Goal: Check status: Check status

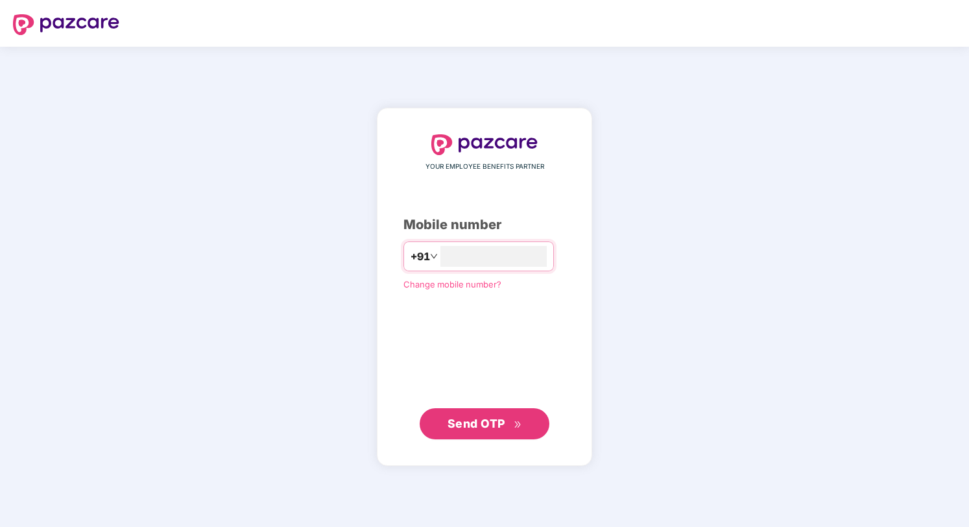
type input "**********"
click at [488, 423] on span "Send OTP" at bounding box center [476, 423] width 58 height 14
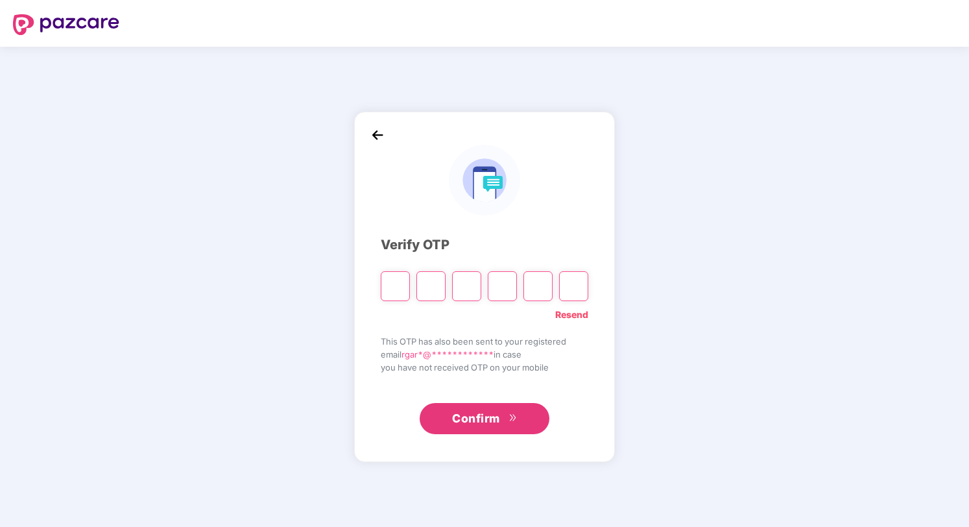
type input "*"
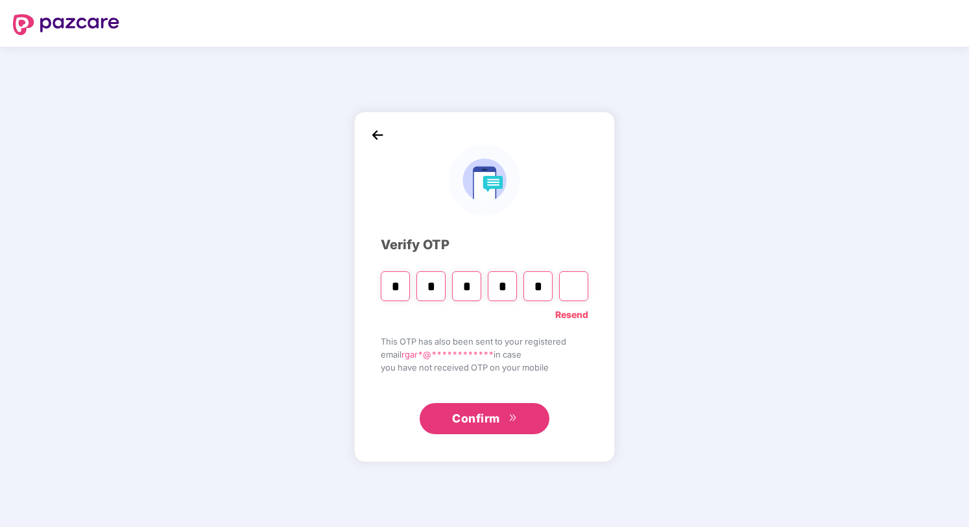
type input "*"
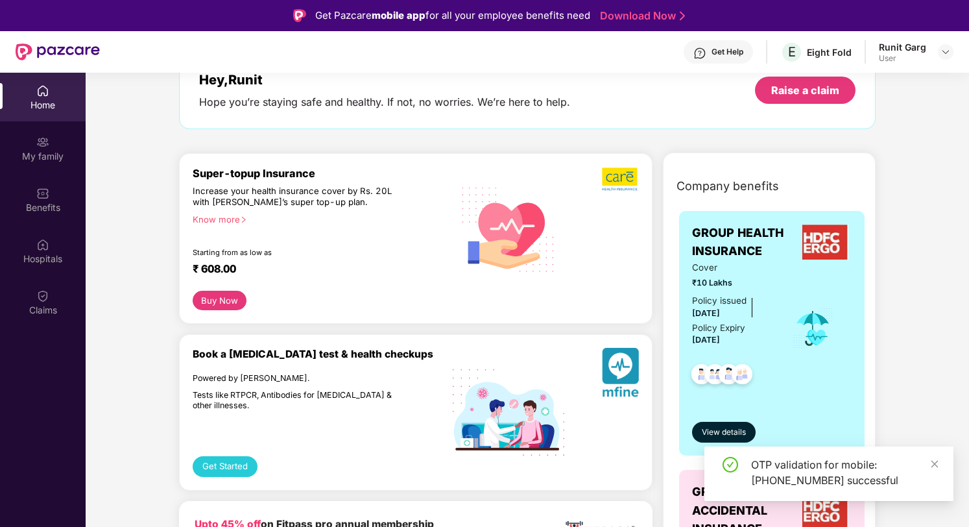
scroll to position [92, 0]
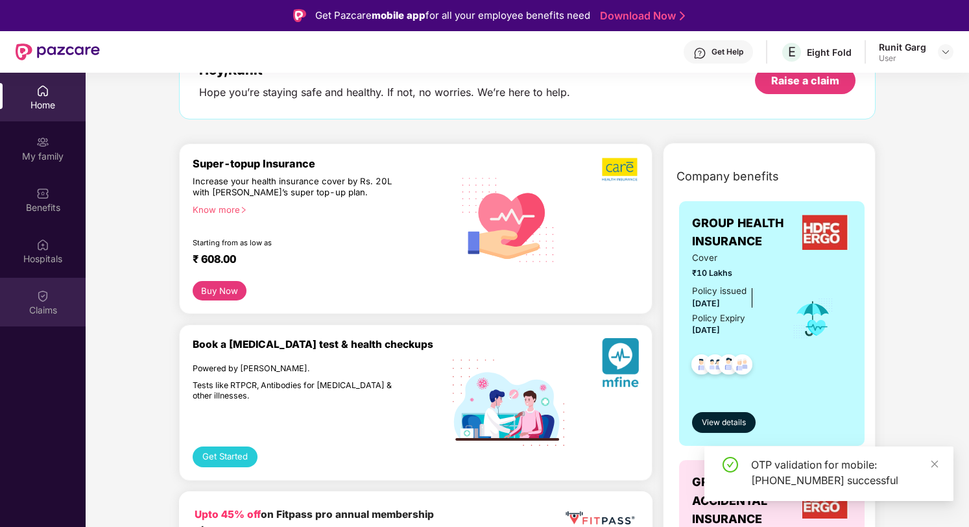
click at [36, 297] on div "Claims" at bounding box center [43, 302] width 86 height 49
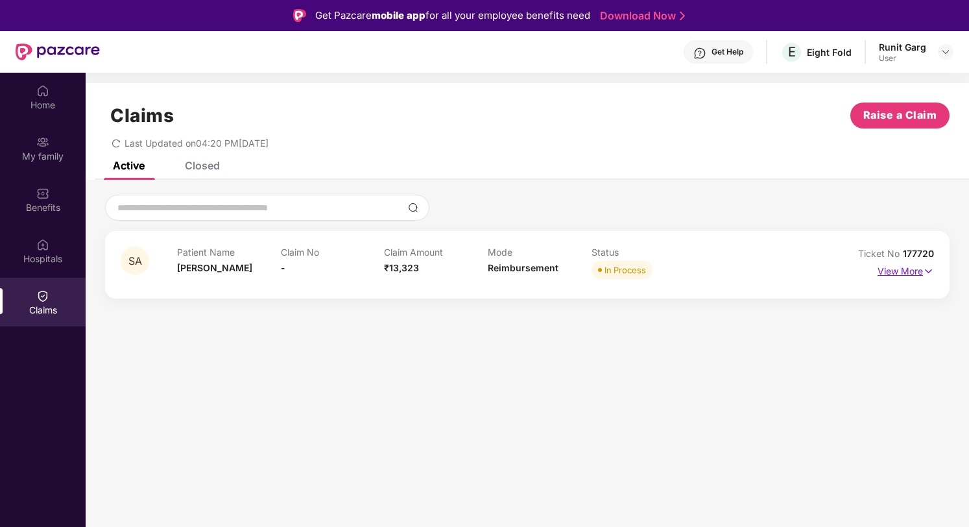
click at [926, 272] on img at bounding box center [928, 271] width 11 height 14
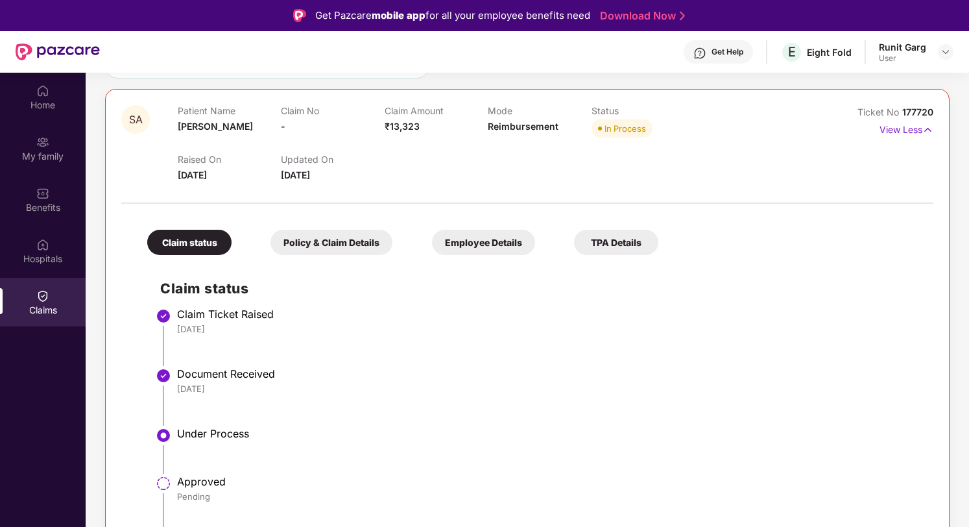
scroll to position [130, 0]
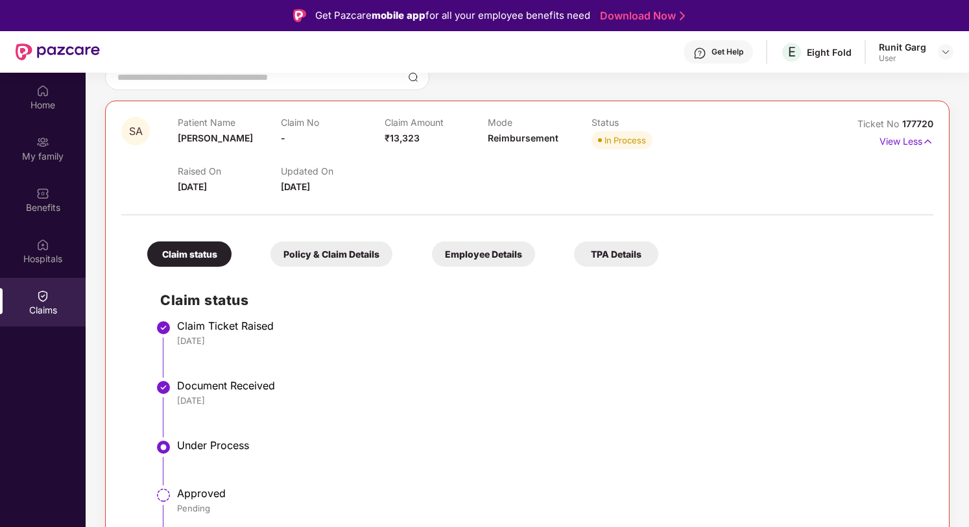
click at [198, 257] on div "Claim status" at bounding box center [189, 253] width 84 height 25
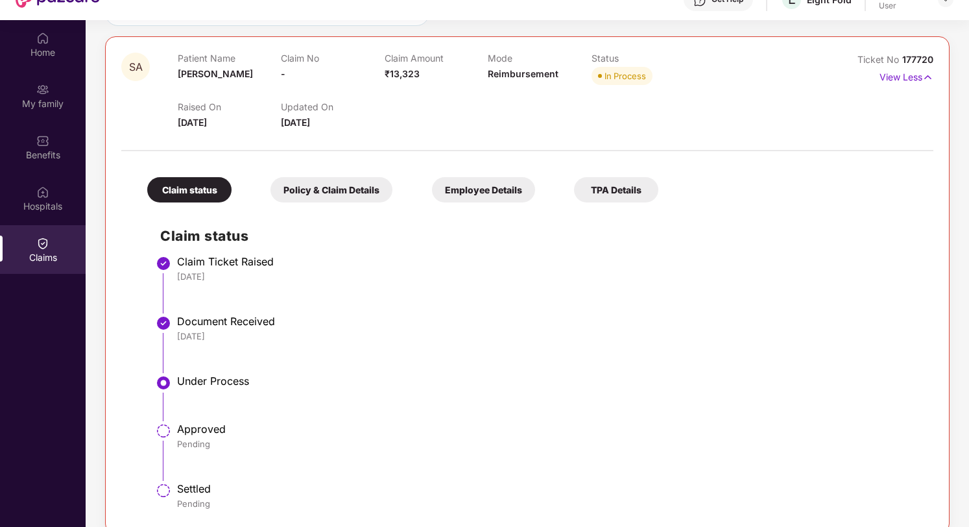
scroll to position [73, 0]
